Goal: Contribute content: Add original content to the website for others to see

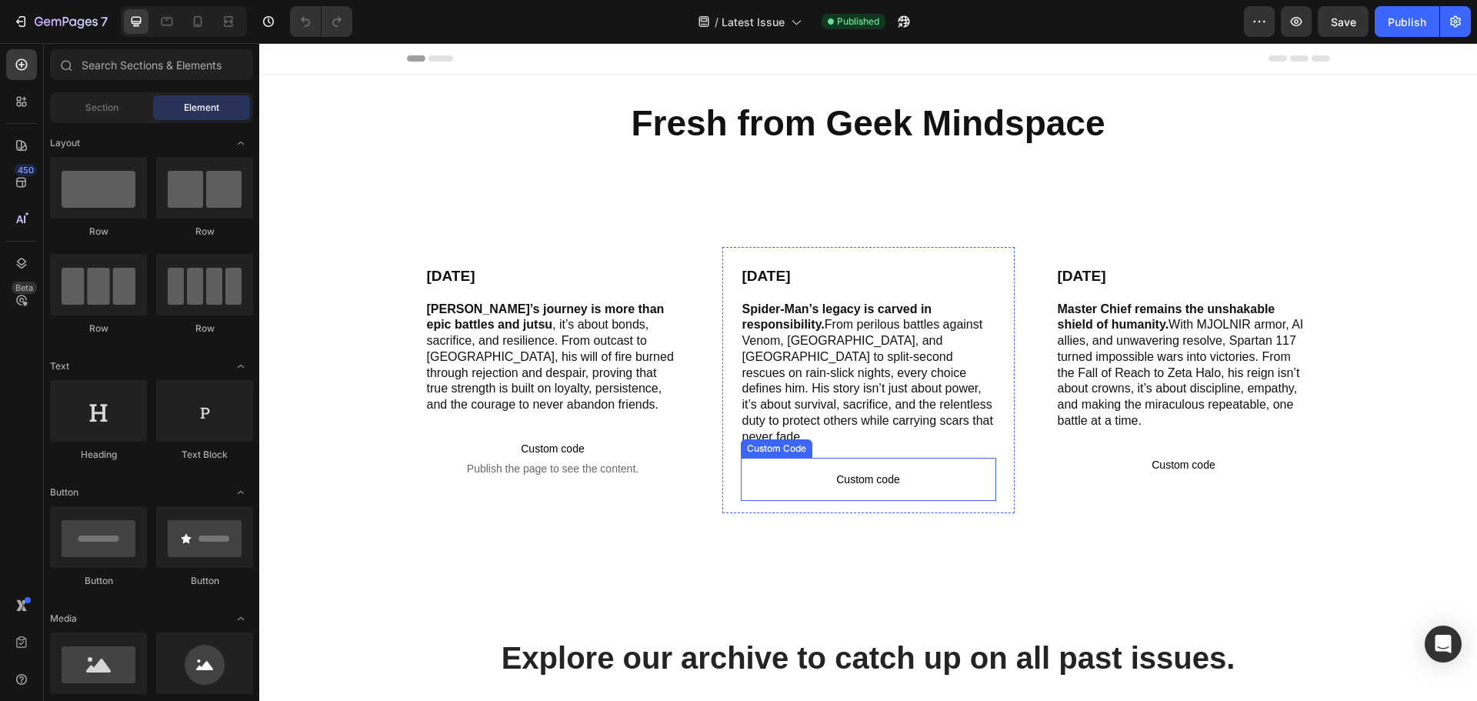
click at [904, 470] on span "Custom code" at bounding box center [868, 479] width 255 height 18
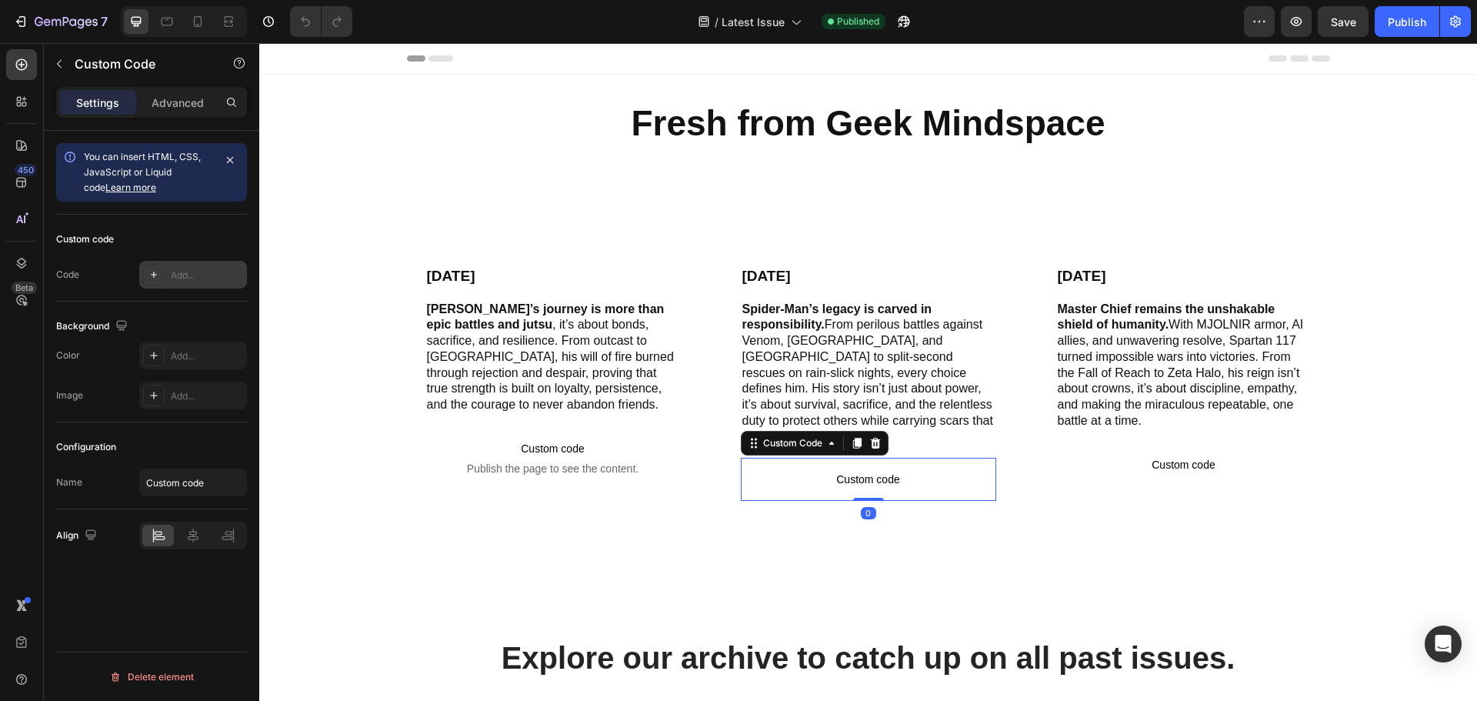
click at [192, 288] on div "Add..." at bounding box center [193, 275] width 108 height 28
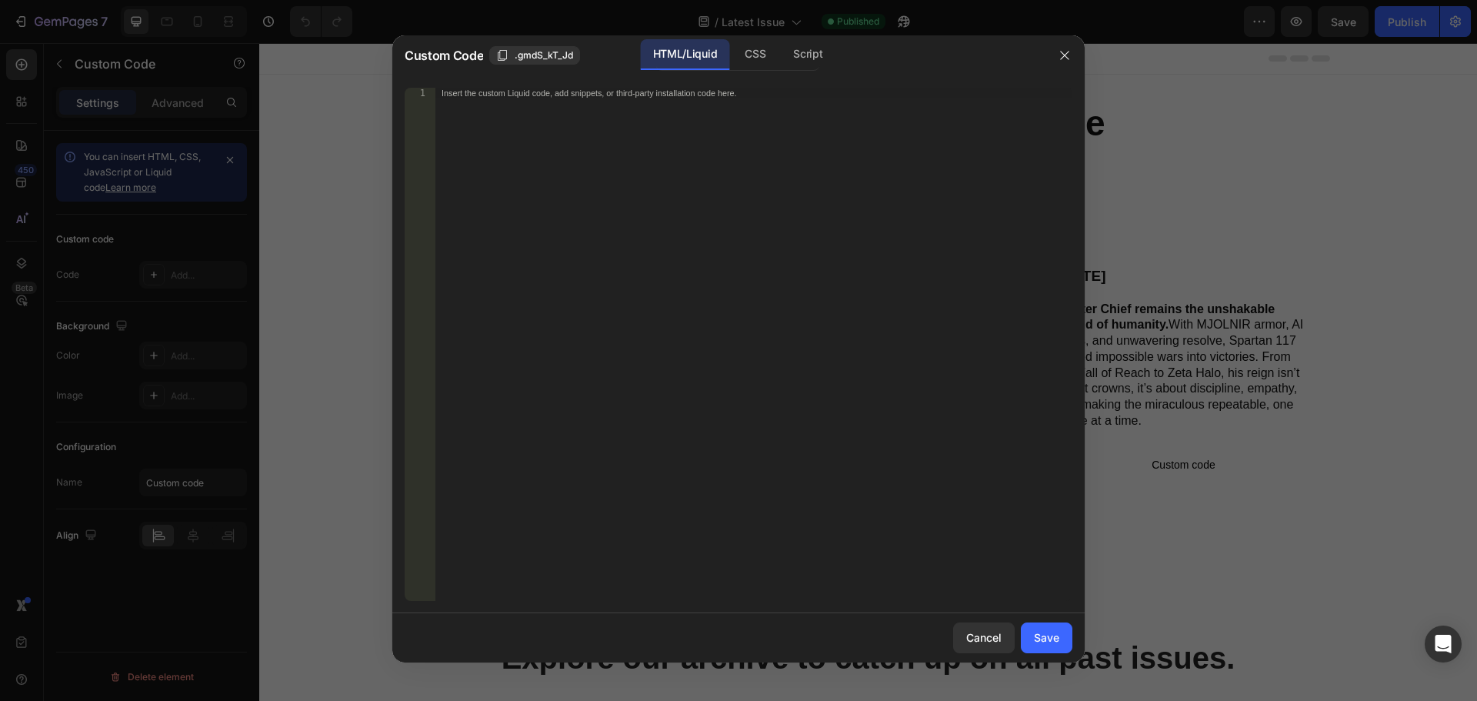
click at [198, 273] on div at bounding box center [738, 350] width 1477 height 701
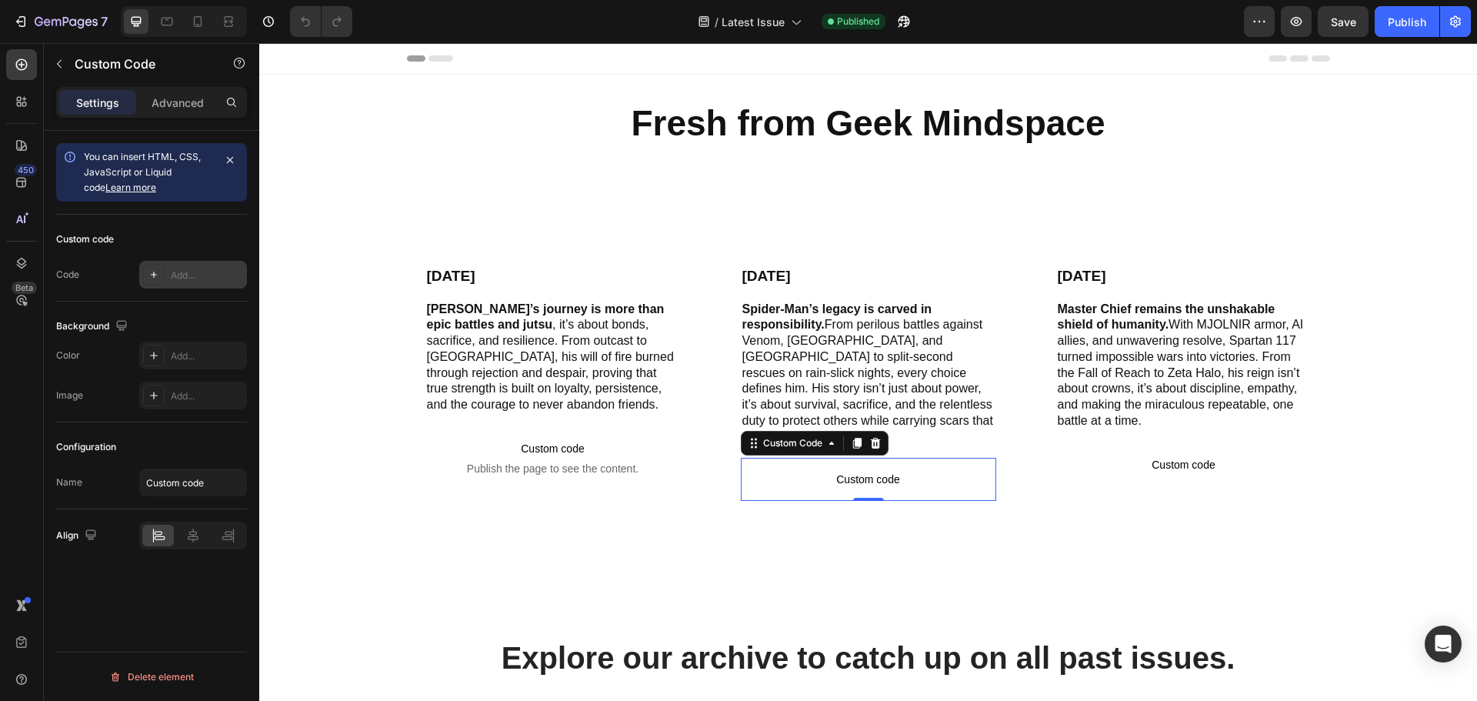
click at [202, 275] on div "Add..." at bounding box center [207, 275] width 72 height 14
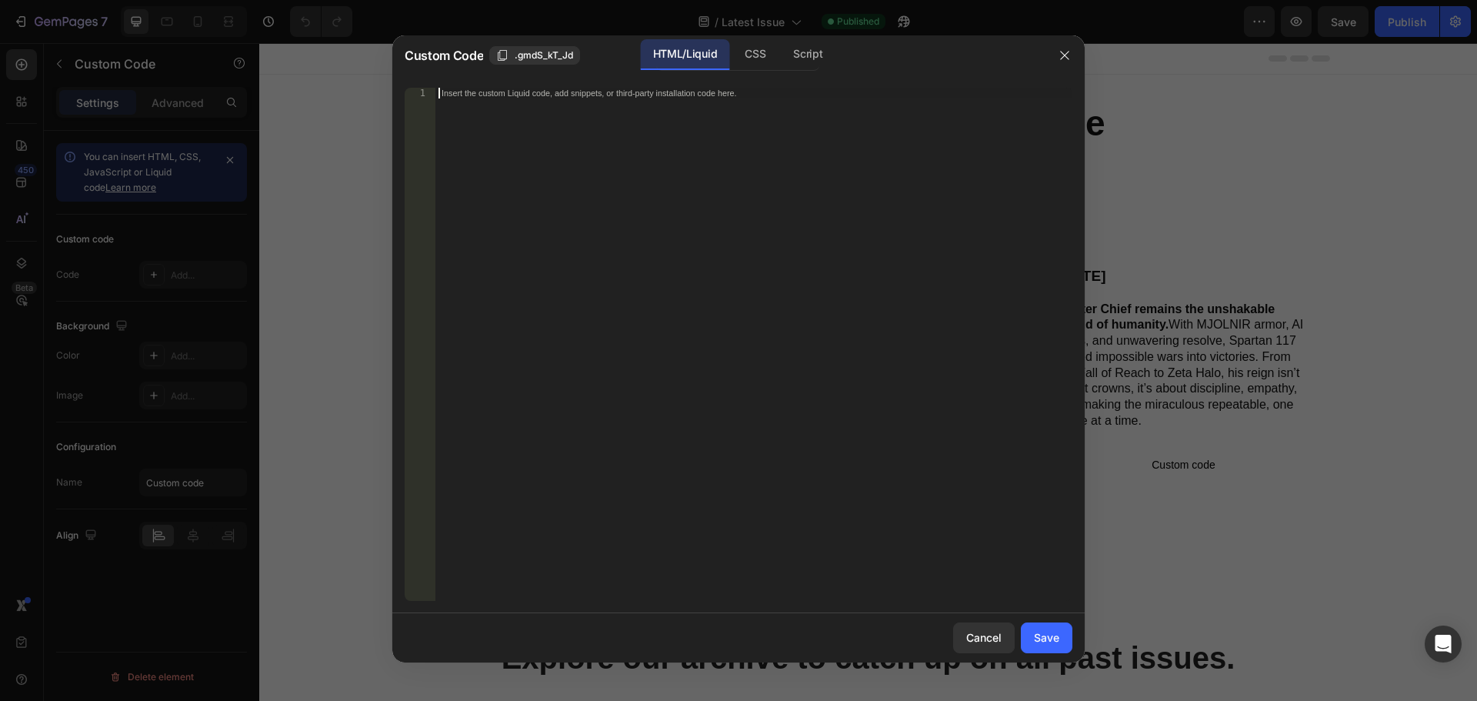
click at [487, 140] on div "Insert the custom Liquid code, add snippets, or third-party installation code h…" at bounding box center [753, 355] width 637 height 535
paste textarea "<iframe style="width:700px;height:400px" src="[URL][DOMAIN_NAME]" seamless="sea…"
type textarea "<iframe style="width:700px;height:400px" src="[URL][DOMAIN_NAME]" seamless="sea…"
click at [1040, 640] on div "Save" at bounding box center [1046, 637] width 25 height 16
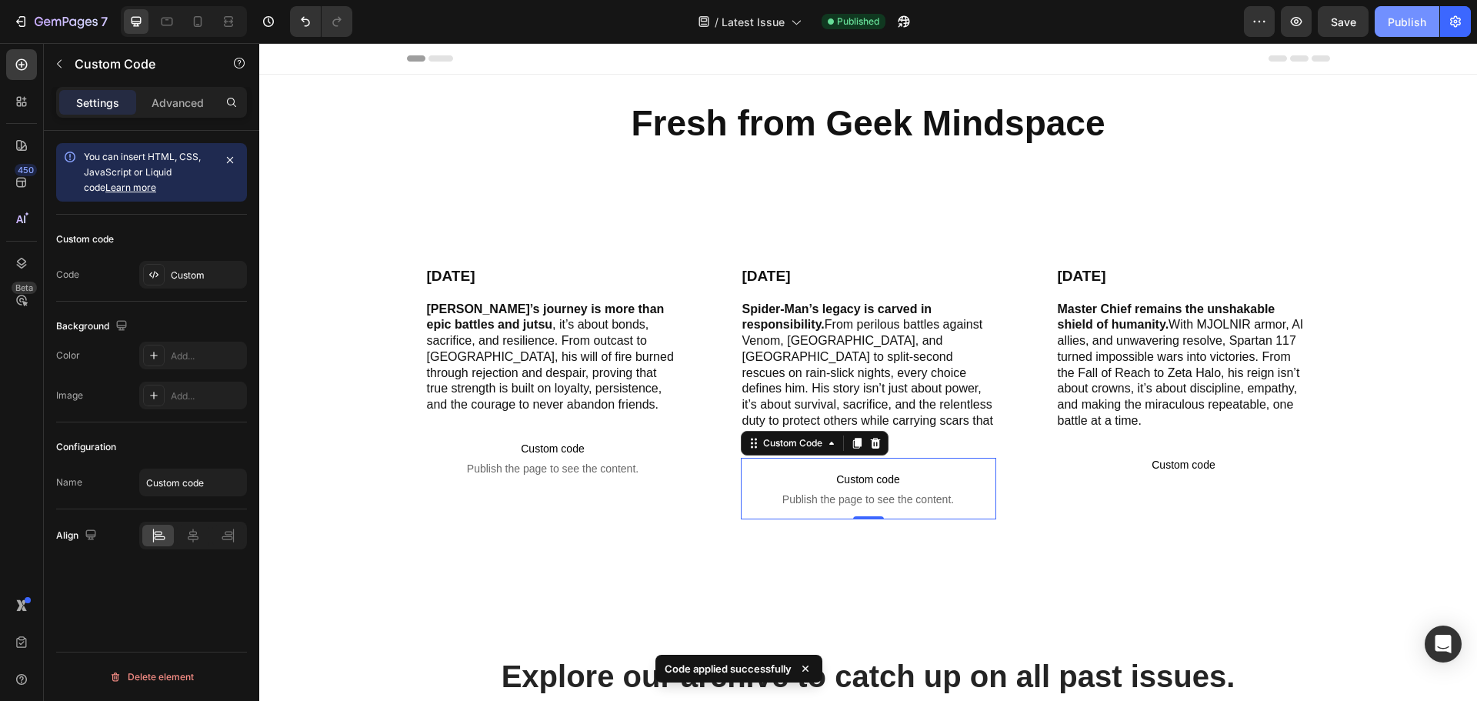
click at [1394, 24] on div "Publish" at bounding box center [1407, 22] width 38 height 16
